Goal: Information Seeking & Learning: Learn about a topic

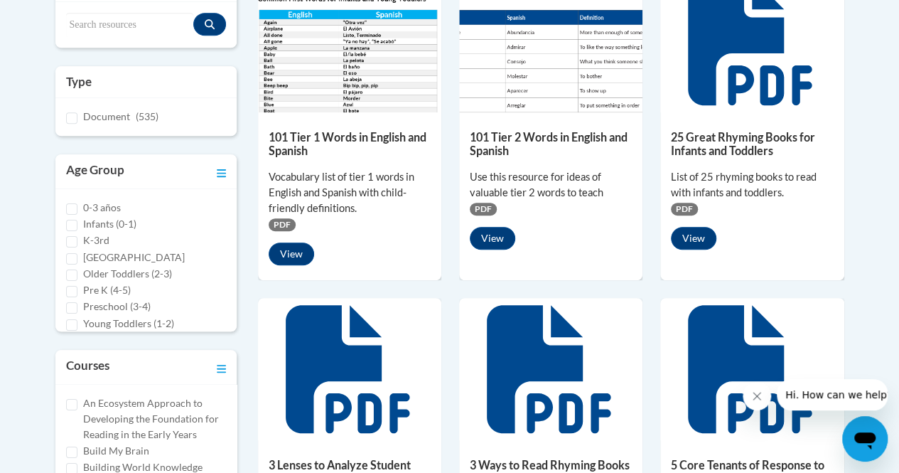
scroll to position [11, 0]
click at [70, 228] on input "K-3rd" at bounding box center [71, 230] width 11 height 11
checkbox input "true"
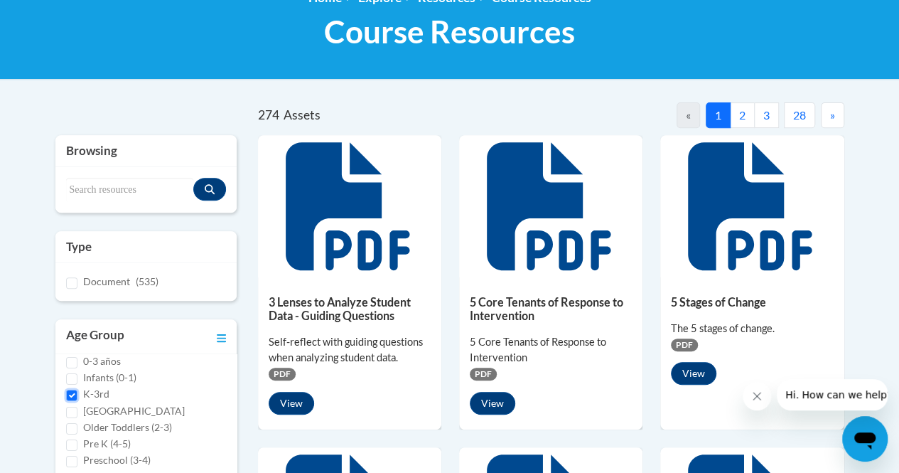
scroll to position [214, 0]
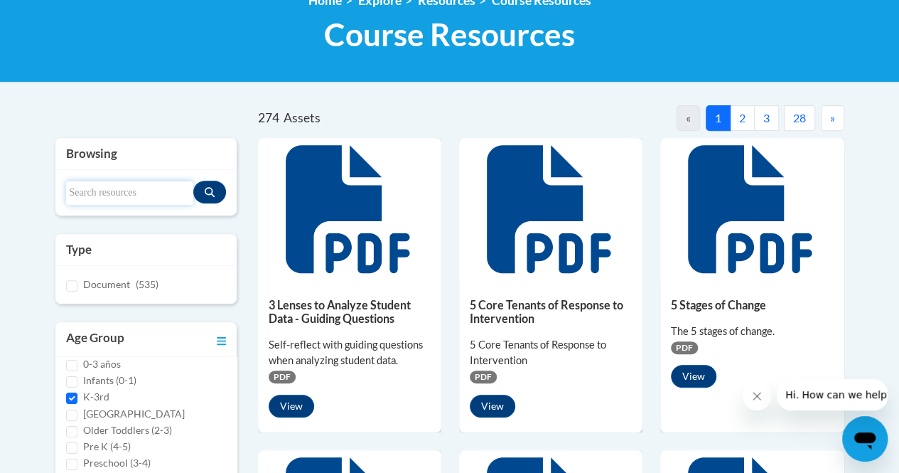
click at [109, 188] on input "Search resources" at bounding box center [129, 193] width 127 height 24
type input "writing"
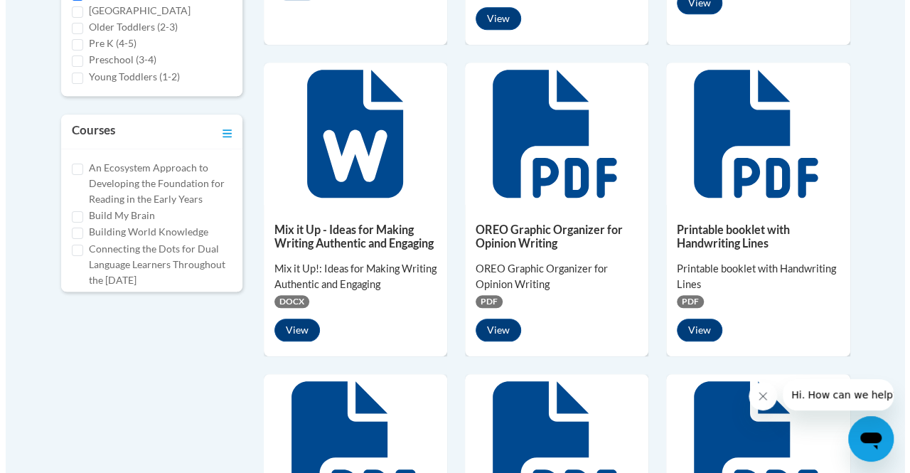
scroll to position [616, 0]
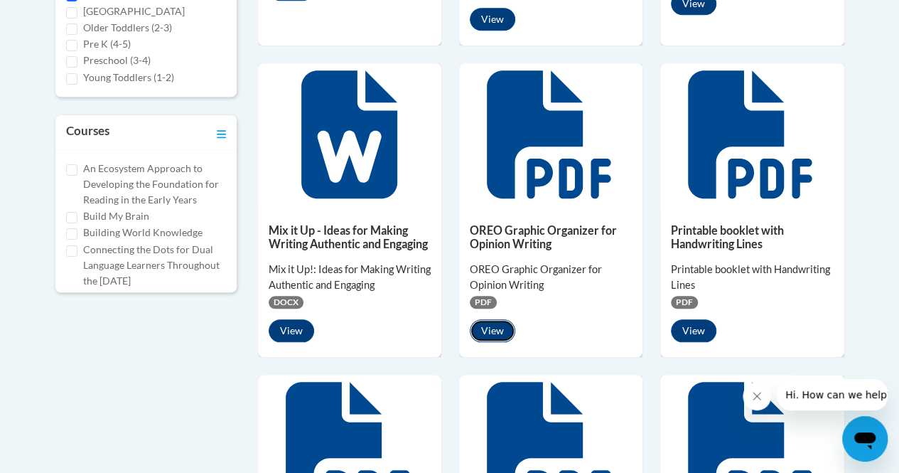
click at [485, 325] on button "View" at bounding box center [492, 330] width 45 height 23
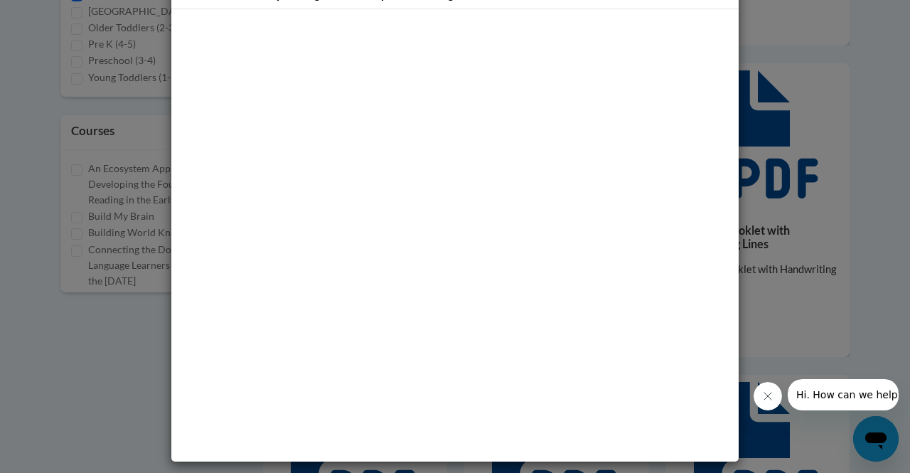
scroll to position [0, 0]
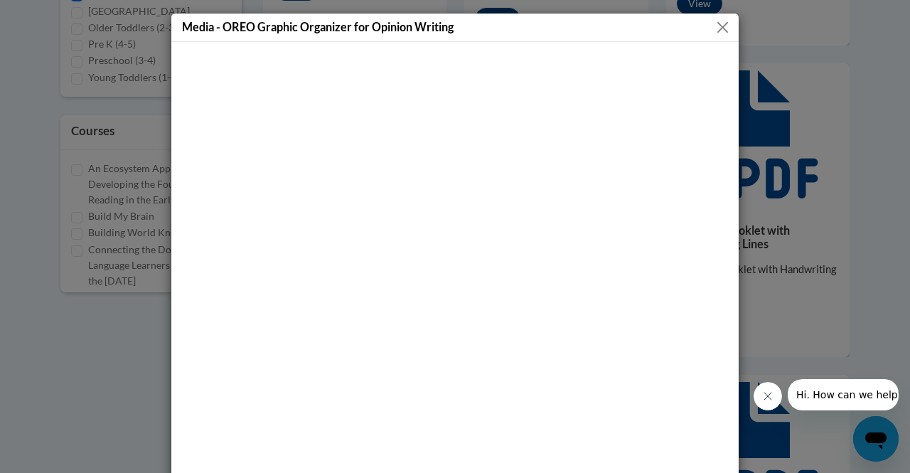
click at [714, 28] on button "Close" at bounding box center [723, 27] width 18 height 18
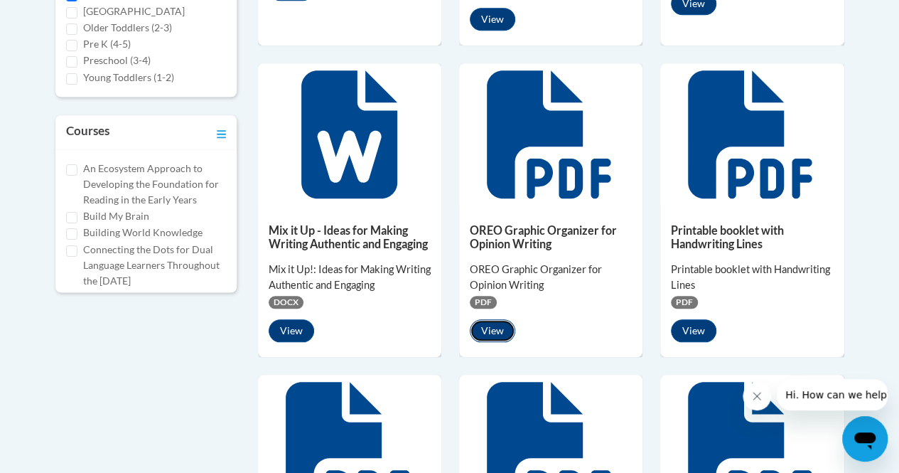
click at [492, 323] on button "View" at bounding box center [492, 330] width 45 height 23
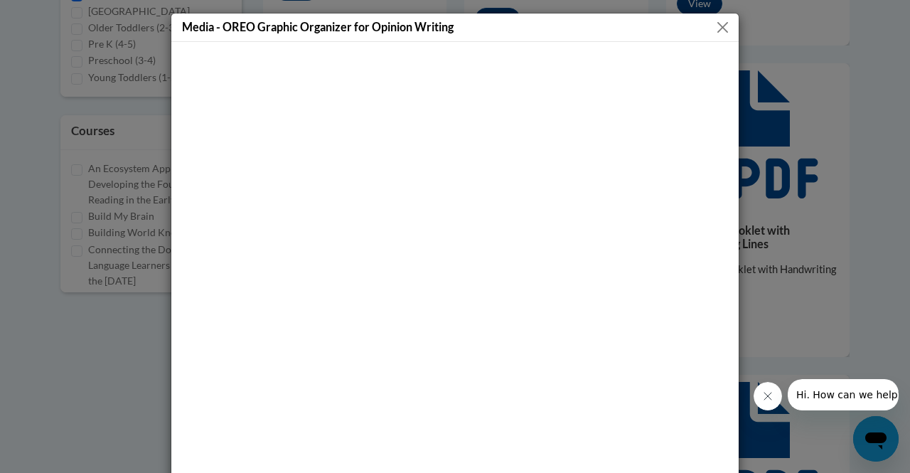
scroll to position [2, 0]
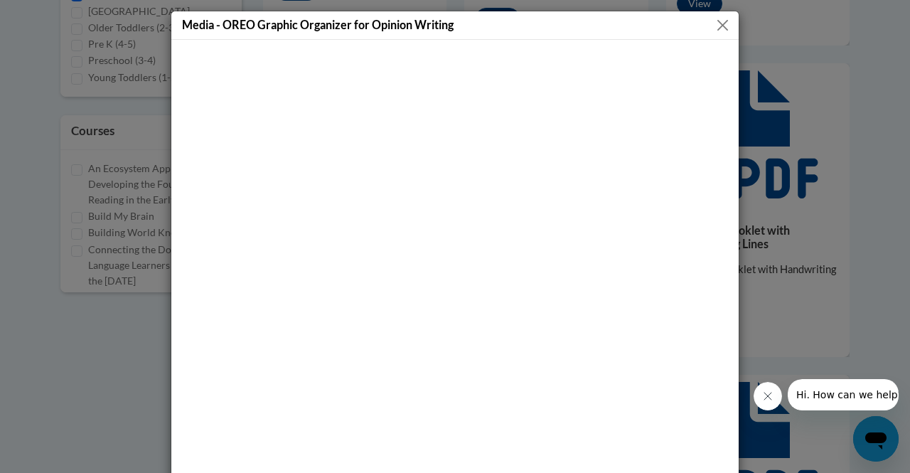
click at [716, 20] on button "Close" at bounding box center [723, 25] width 18 height 18
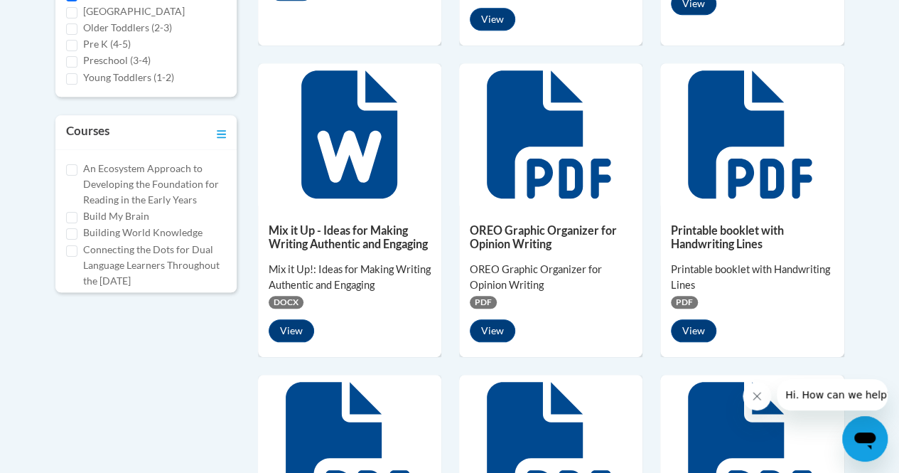
click at [539, 154] on icon at bounding box center [551, 134] width 128 height 128
click at [493, 330] on button "View" at bounding box center [492, 330] width 45 height 23
